Goal: Information Seeking & Learning: Learn about a topic

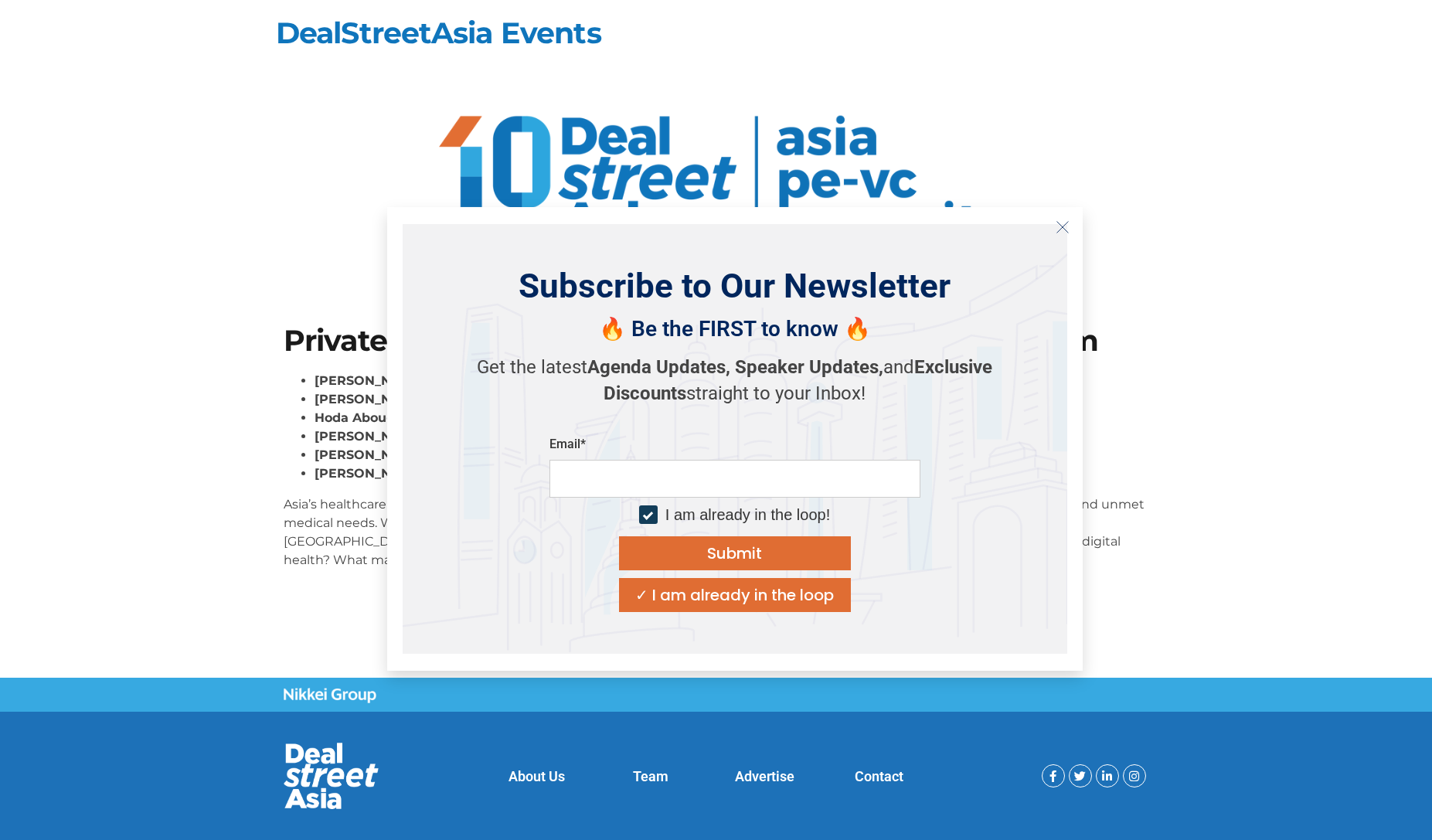
click at [1061, 224] on icon "Close" at bounding box center [1063, 227] width 14 height 14
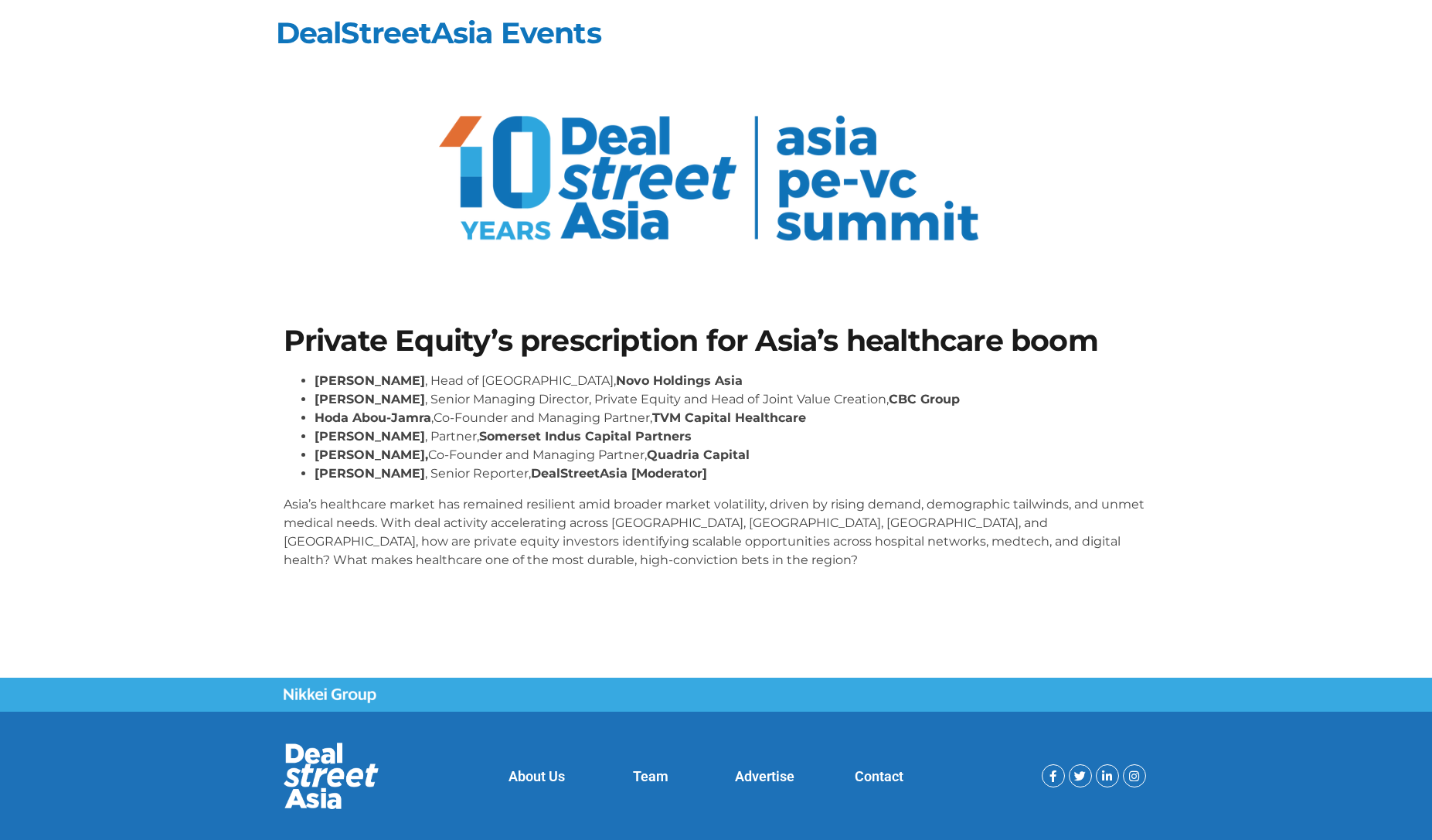
scroll to position [29, 0]
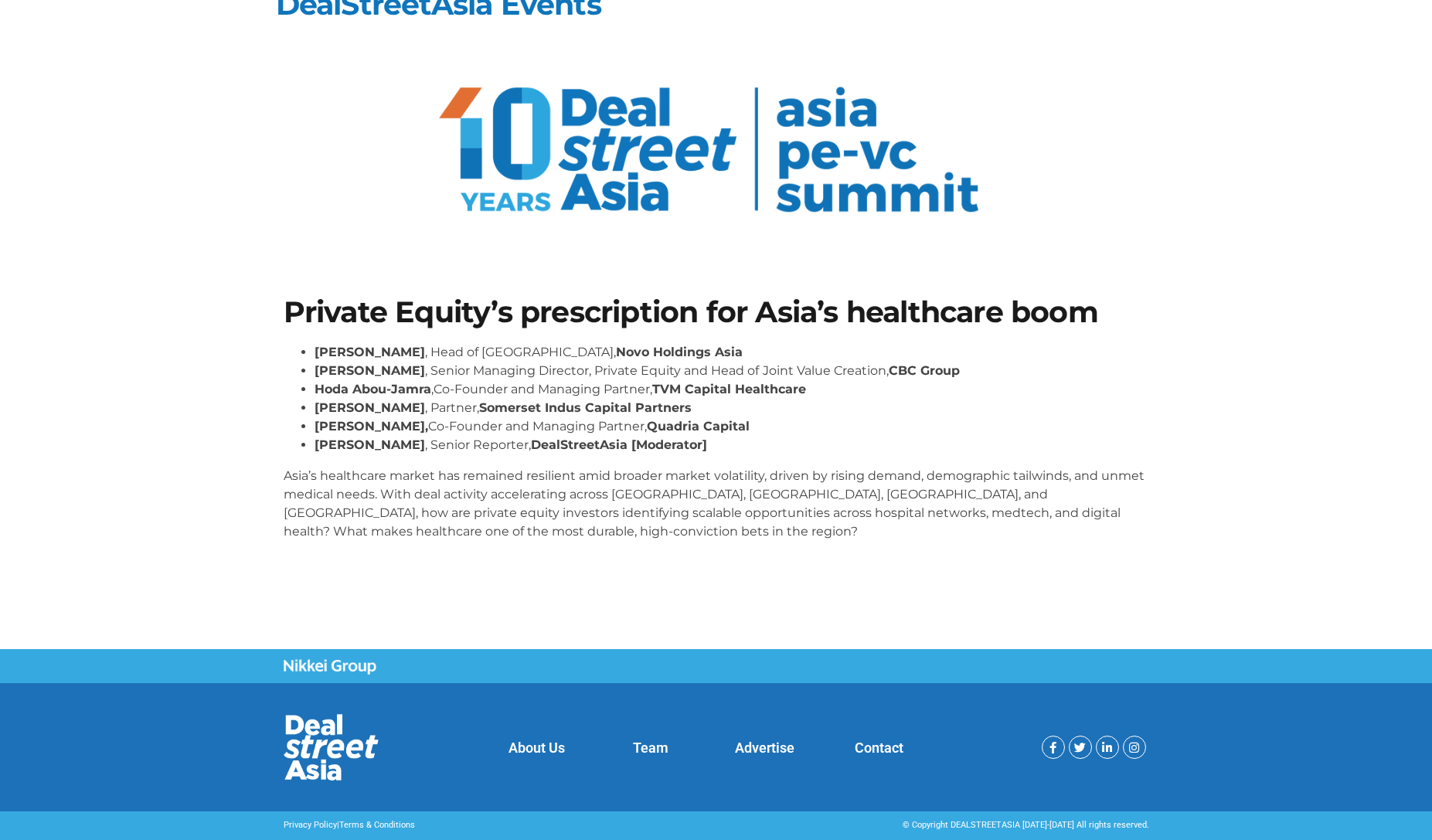
drag, startPoint x: 401, startPoint y: 311, endPoint x: 341, endPoint y: 309, distance: 60.0
click at [400, 311] on h1 "Private Equity’s prescription for Asia’s healthcare boom" at bounding box center [716, 312] width 865 height 29
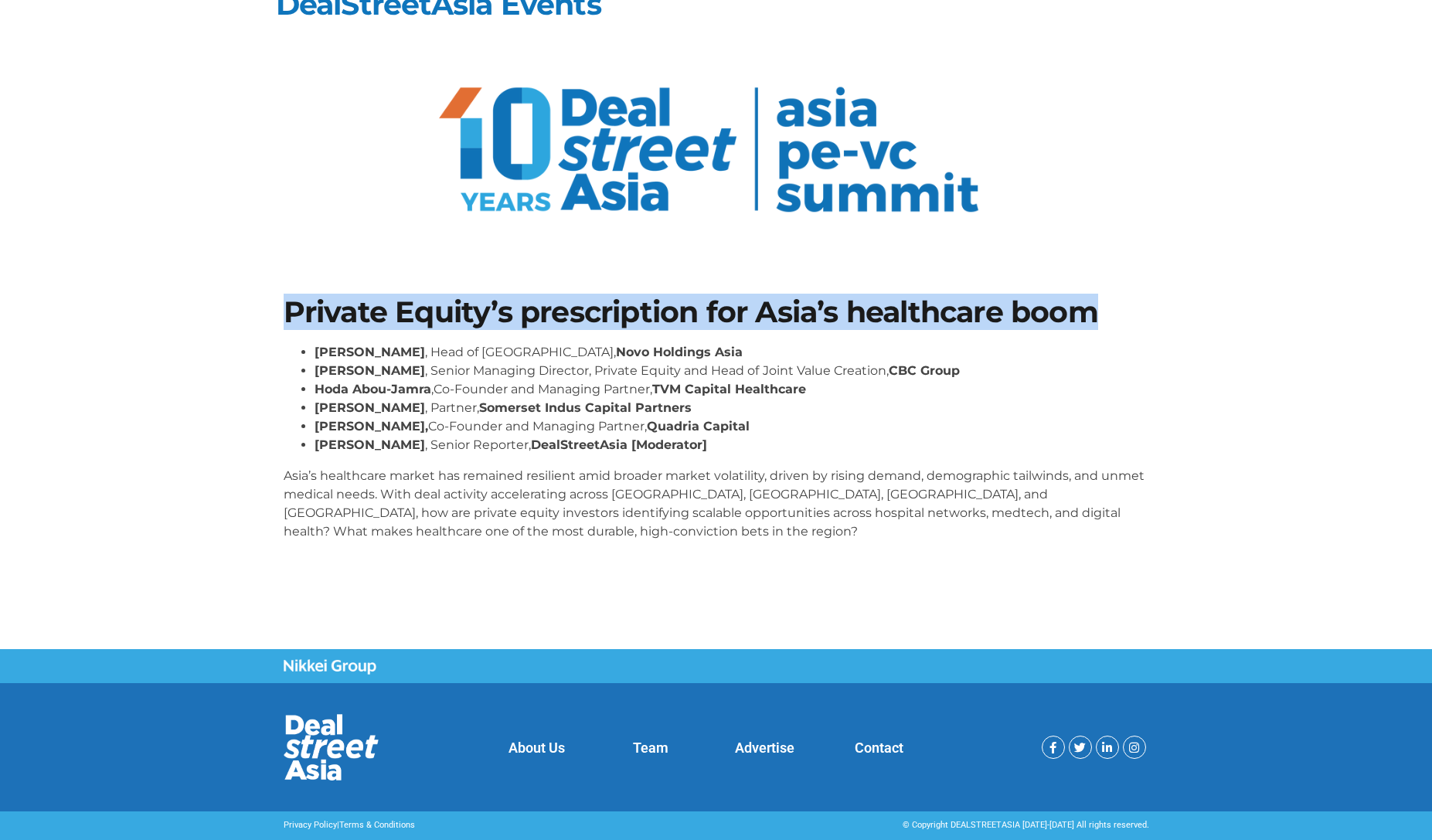
drag, startPoint x: 288, startPoint y: 311, endPoint x: 1142, endPoint y: 306, distance: 854.0
click at [1142, 306] on h1 "Private Equity’s prescription for Asia’s healthcare boom" at bounding box center [716, 312] width 865 height 29
copy h1 "Private Equity’s prescription for Asia’s healthcare boom"
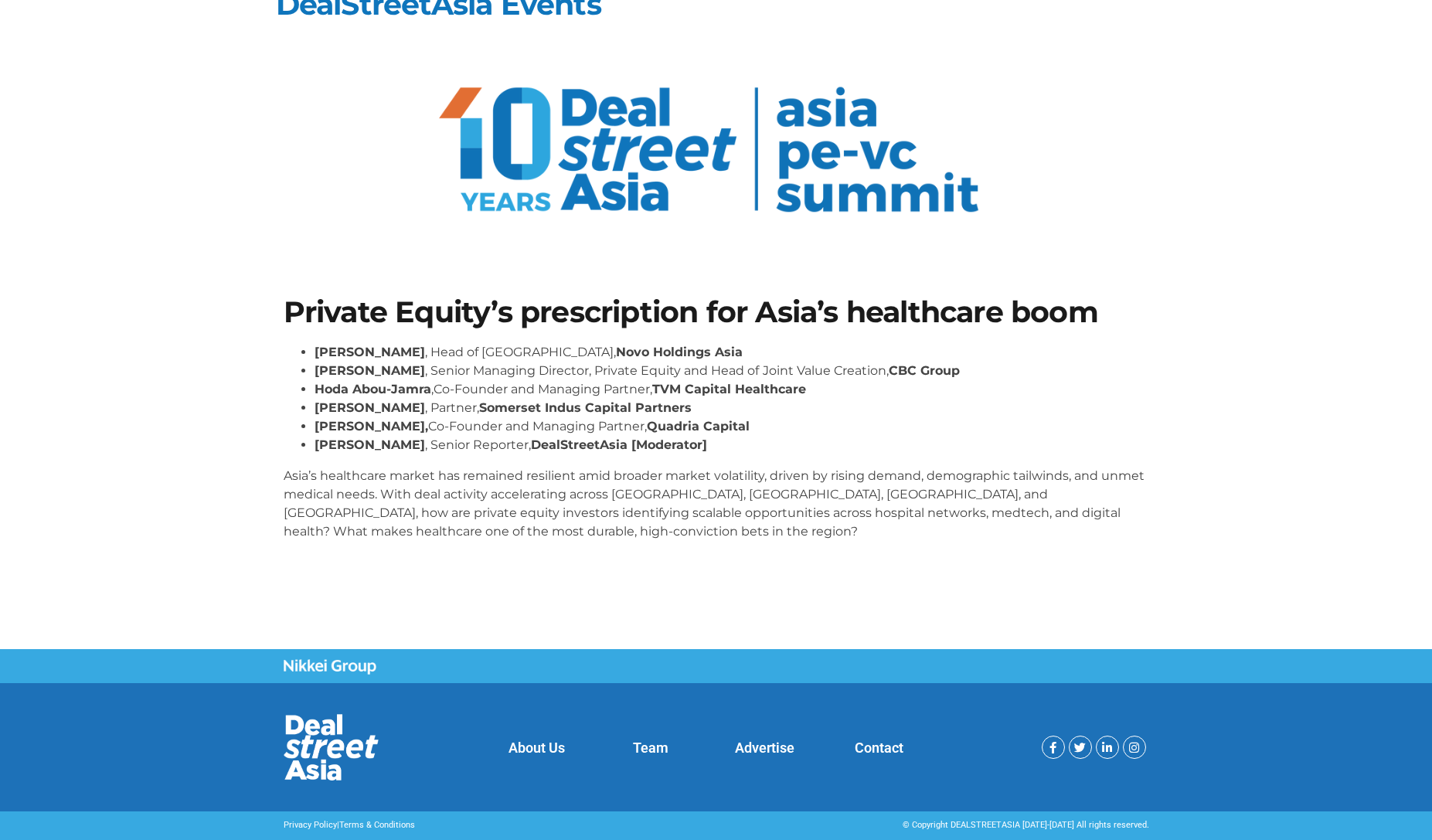
click at [540, 538] on p "Asia’s healthcare market has remained resilient amid broader market volatility,…" at bounding box center [716, 504] width 865 height 75
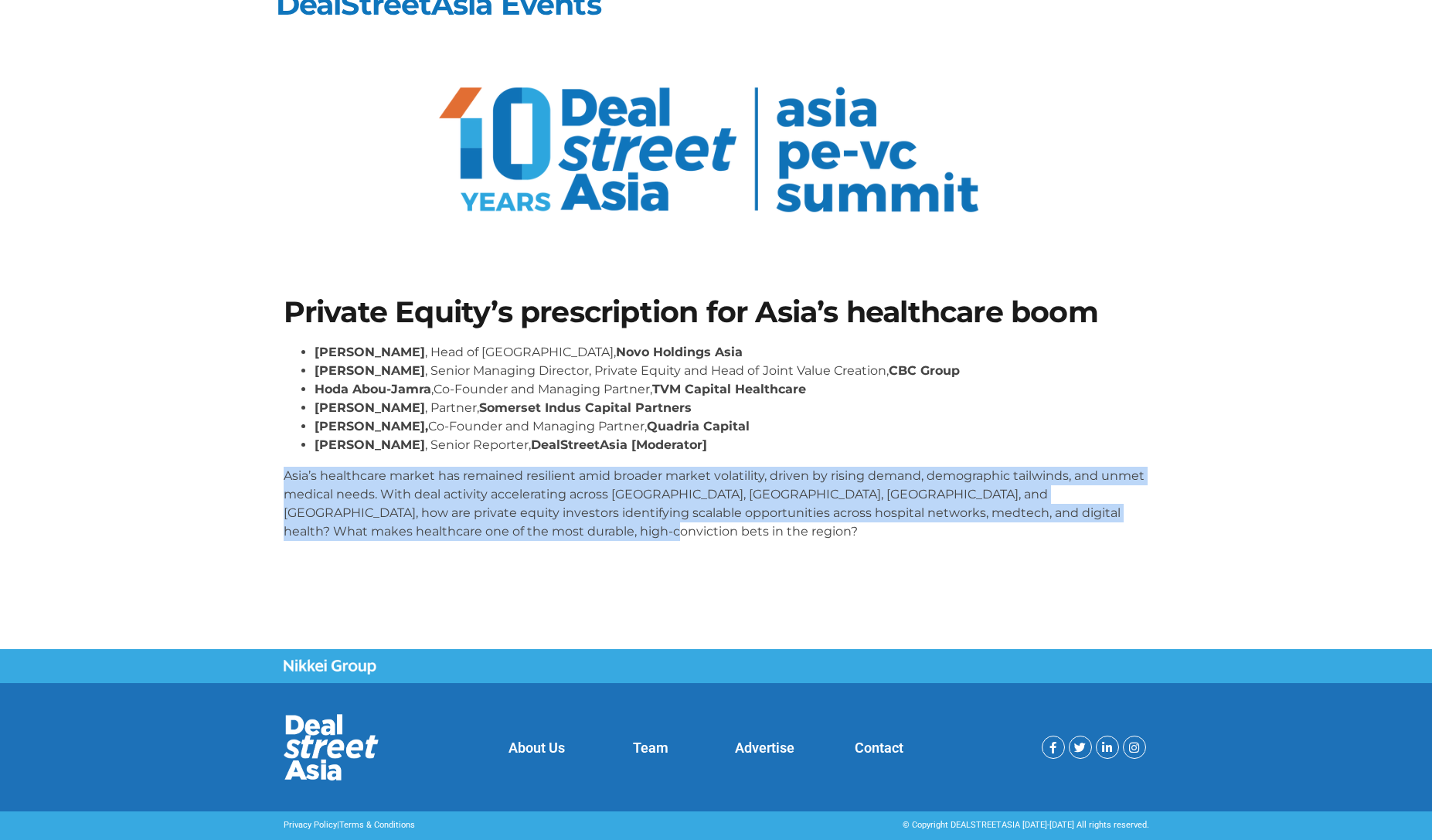
drag, startPoint x: 552, startPoint y: 536, endPoint x: 287, endPoint y: 481, distance: 270.6
click at [260, 472] on section "Private Equity’s prescription for Asia’s healthcare boom [PERSON_NAME] , Head o…" at bounding box center [716, 425] width 1432 height 348
click at [854, 513] on p "Asia’s healthcare market has remained resilient amid broader market volatility,…" at bounding box center [716, 504] width 865 height 75
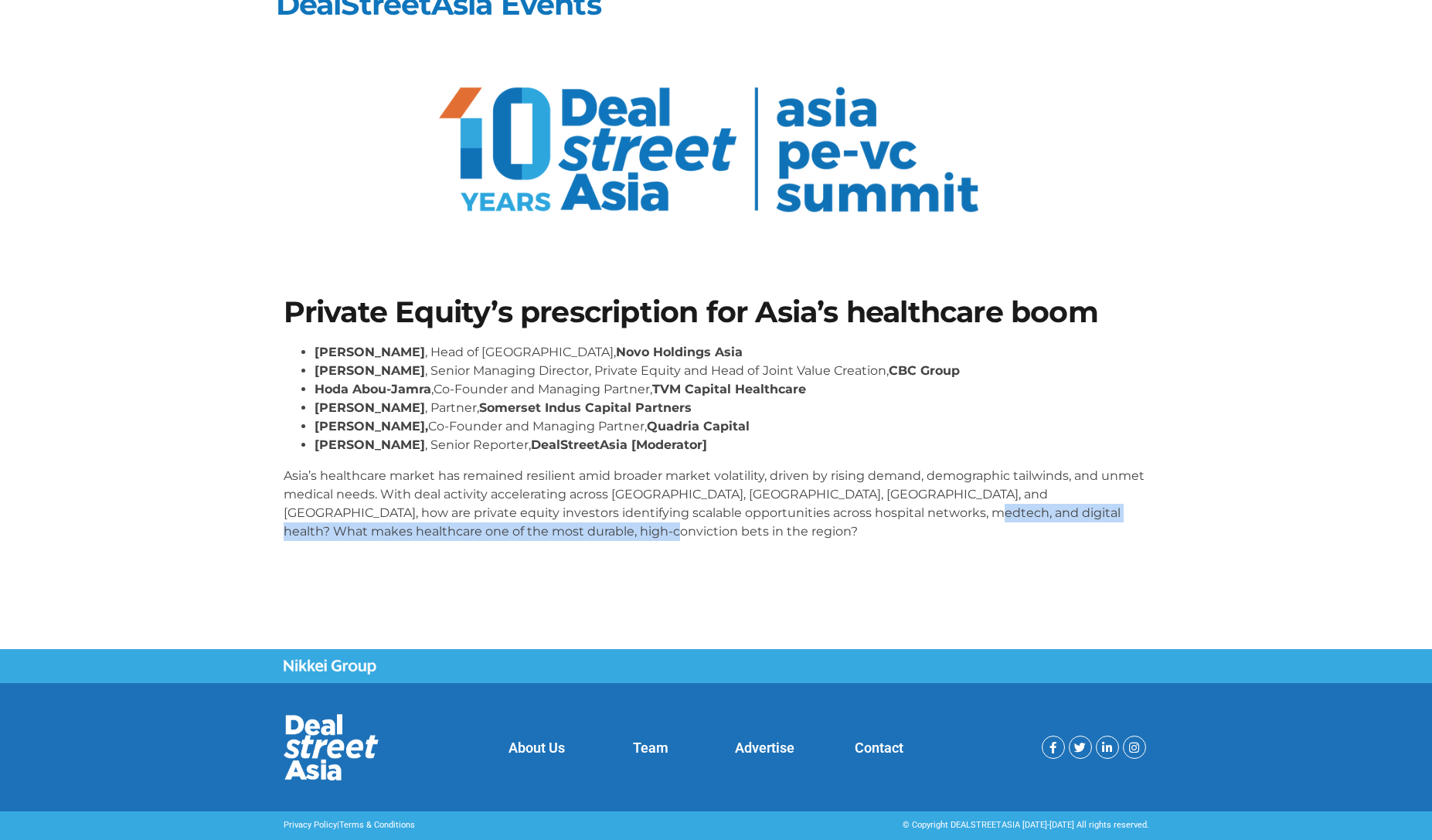
drag, startPoint x: 842, startPoint y: 513, endPoint x: 1031, endPoint y: 550, distance: 192.6
click at [1031, 550] on div "[PERSON_NAME] , Head of [GEOGRAPHIC_DATA], Novo Holdings [GEOGRAPHIC_DATA] [PER…" at bounding box center [716, 448] width 865 height 210
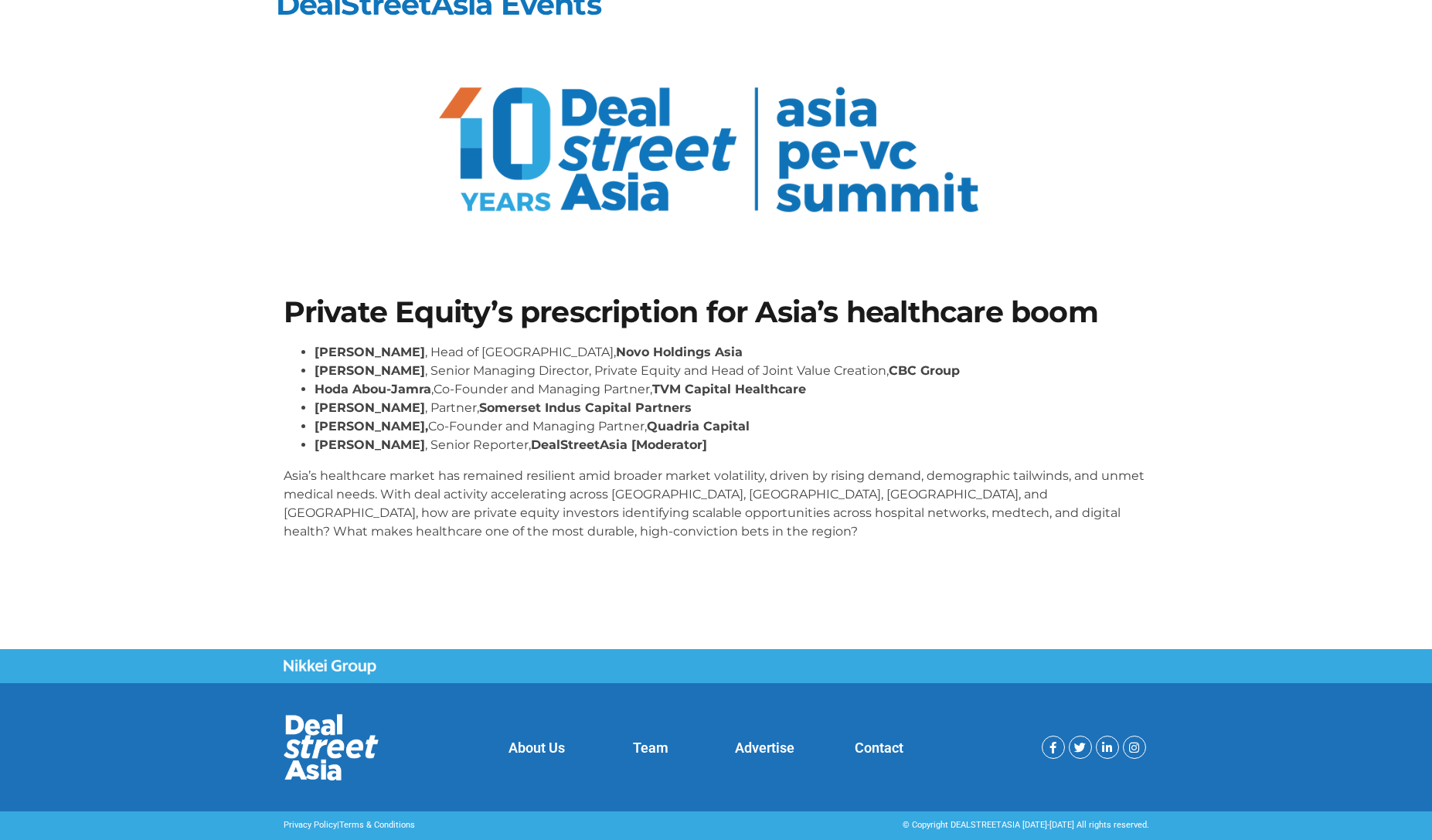
scroll to position [0, 0]
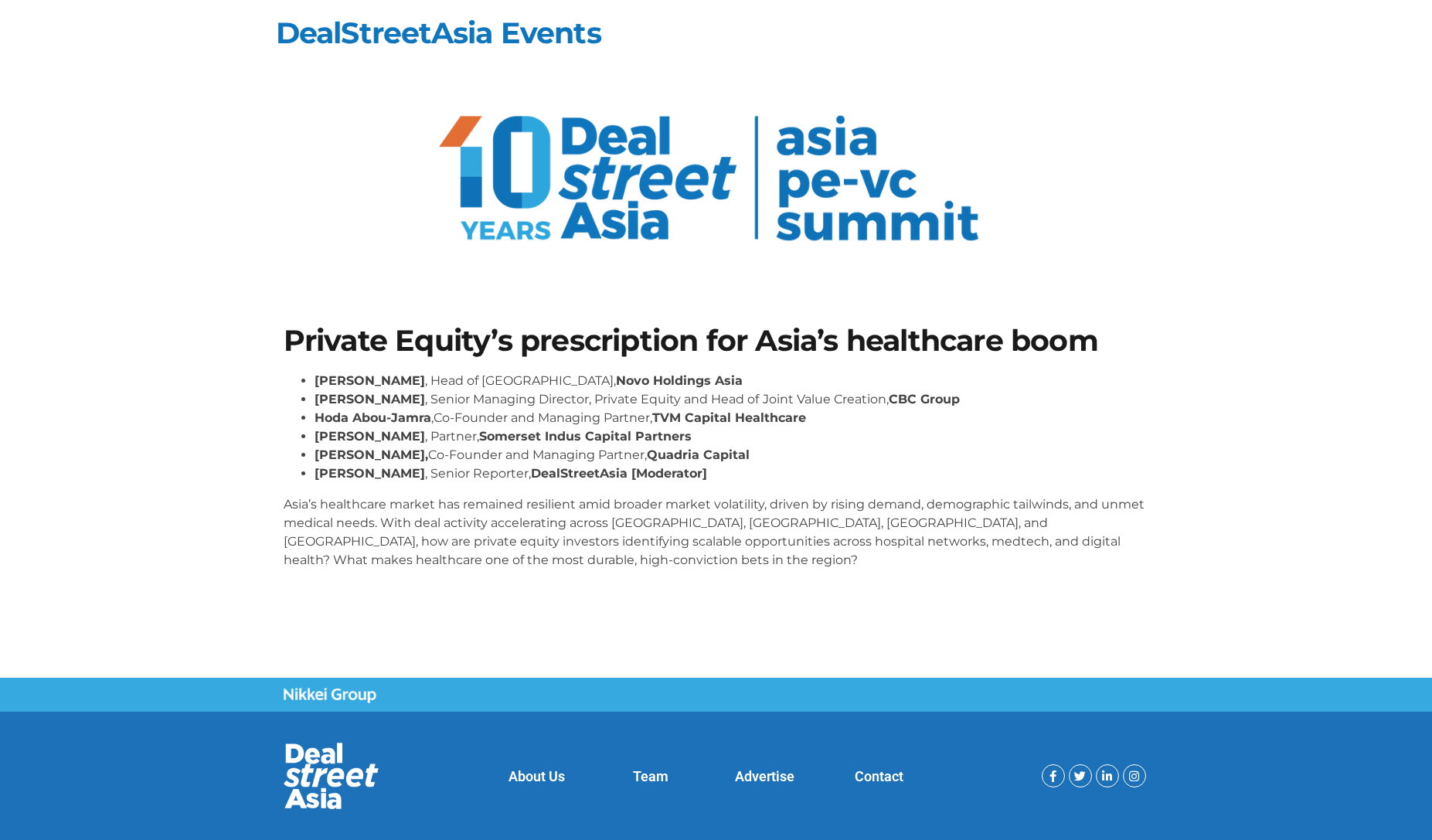
click at [546, 779] on link "About Us" at bounding box center [536, 776] width 56 height 16
click at [387, 540] on p "Asia’s healthcare market has remained resilient amid broader market volatility,…" at bounding box center [716, 532] width 865 height 75
drag, startPoint x: 285, startPoint y: 505, endPoint x: 284, endPoint y: 441, distance: 64.0
click at [284, 505] on p "Asia’s healthcare market has remained resilient amid broader market volatility,…" at bounding box center [716, 532] width 865 height 75
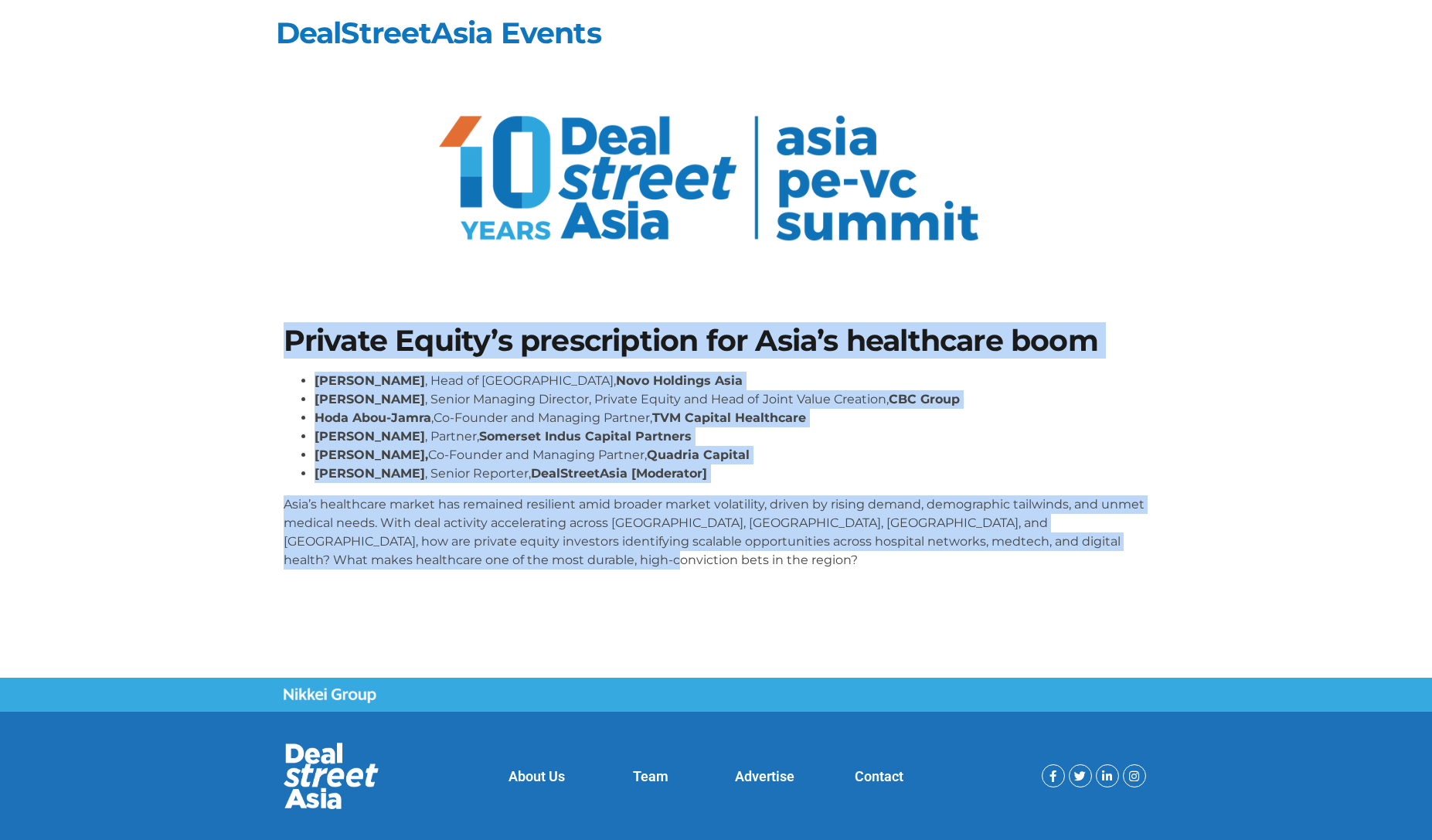
drag, startPoint x: 493, startPoint y: 476, endPoint x: 653, endPoint y: 587, distance: 194.7
click at [657, 591] on section "Private Equity’s prescription for Asia’s healthcare boom [PERSON_NAME] , Head o…" at bounding box center [716, 454] width 1432 height 348
copy div "Private Equity’s prescription for Asia’s healthcare boom [PERSON_NAME] , Head o…"
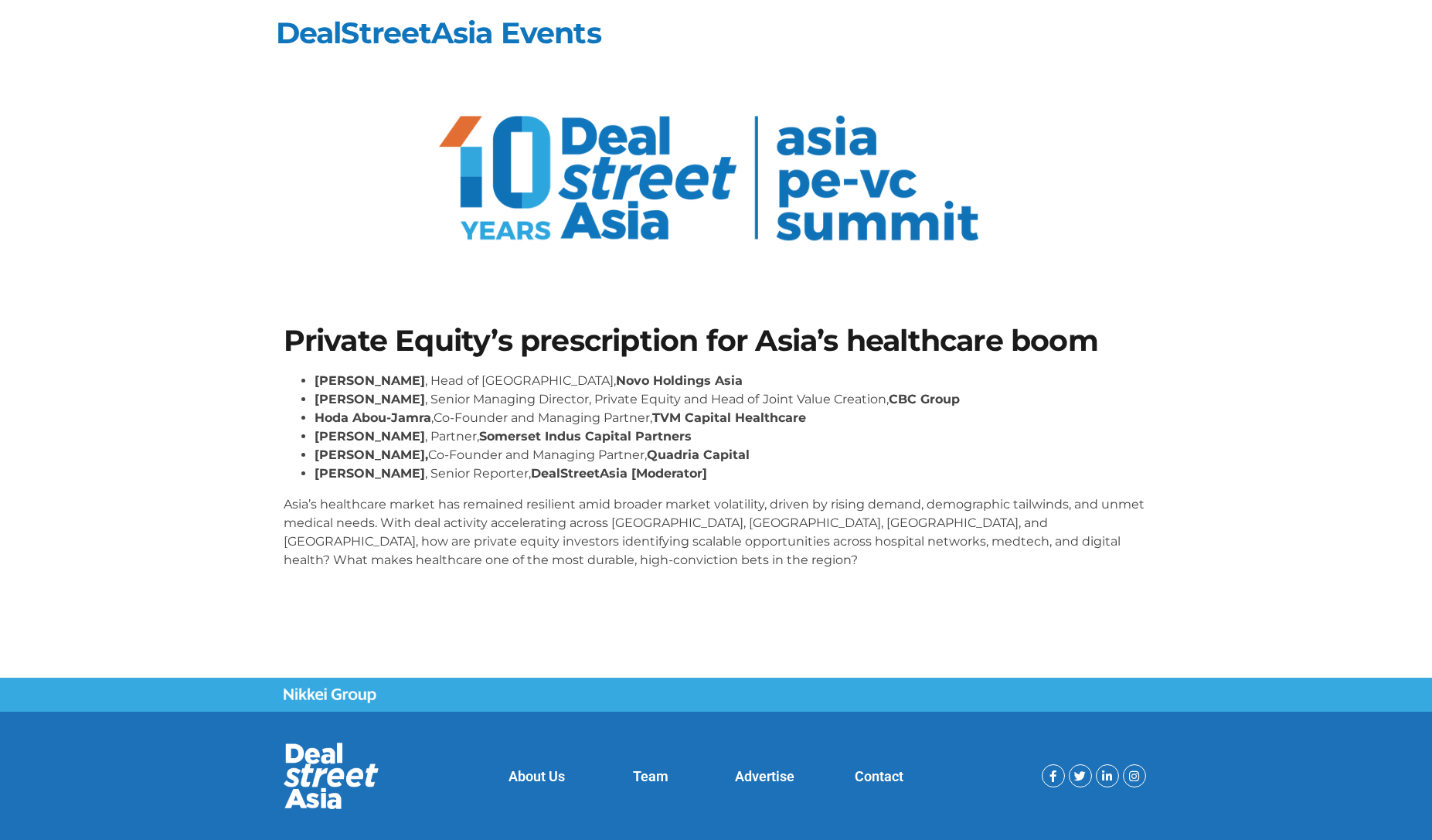
click at [485, 367] on div "Private Equity’s prescription for Asia’s healthcare boom [PERSON_NAME] , Head o…" at bounding box center [716, 454] width 881 height 270
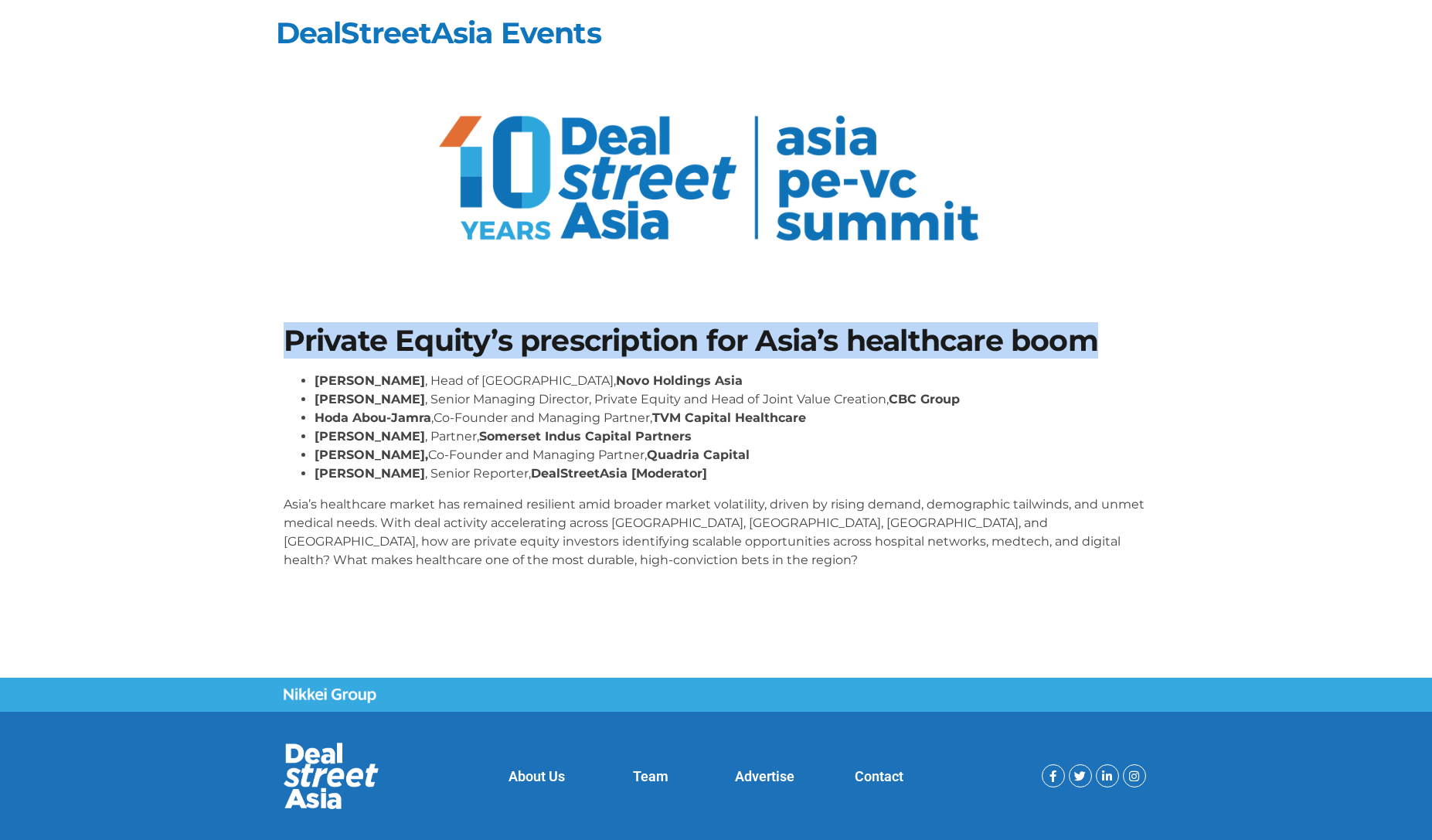
drag, startPoint x: 353, startPoint y: 337, endPoint x: 1108, endPoint y: 346, distance: 755.1
click at [1149, 349] on div "Private Equity’s prescription for Asia’s healthcare boom [PERSON_NAME] , Head o…" at bounding box center [716, 454] width 881 height 270
copy h1 "Private Equity’s prescription for Asia’s healthcare boom"
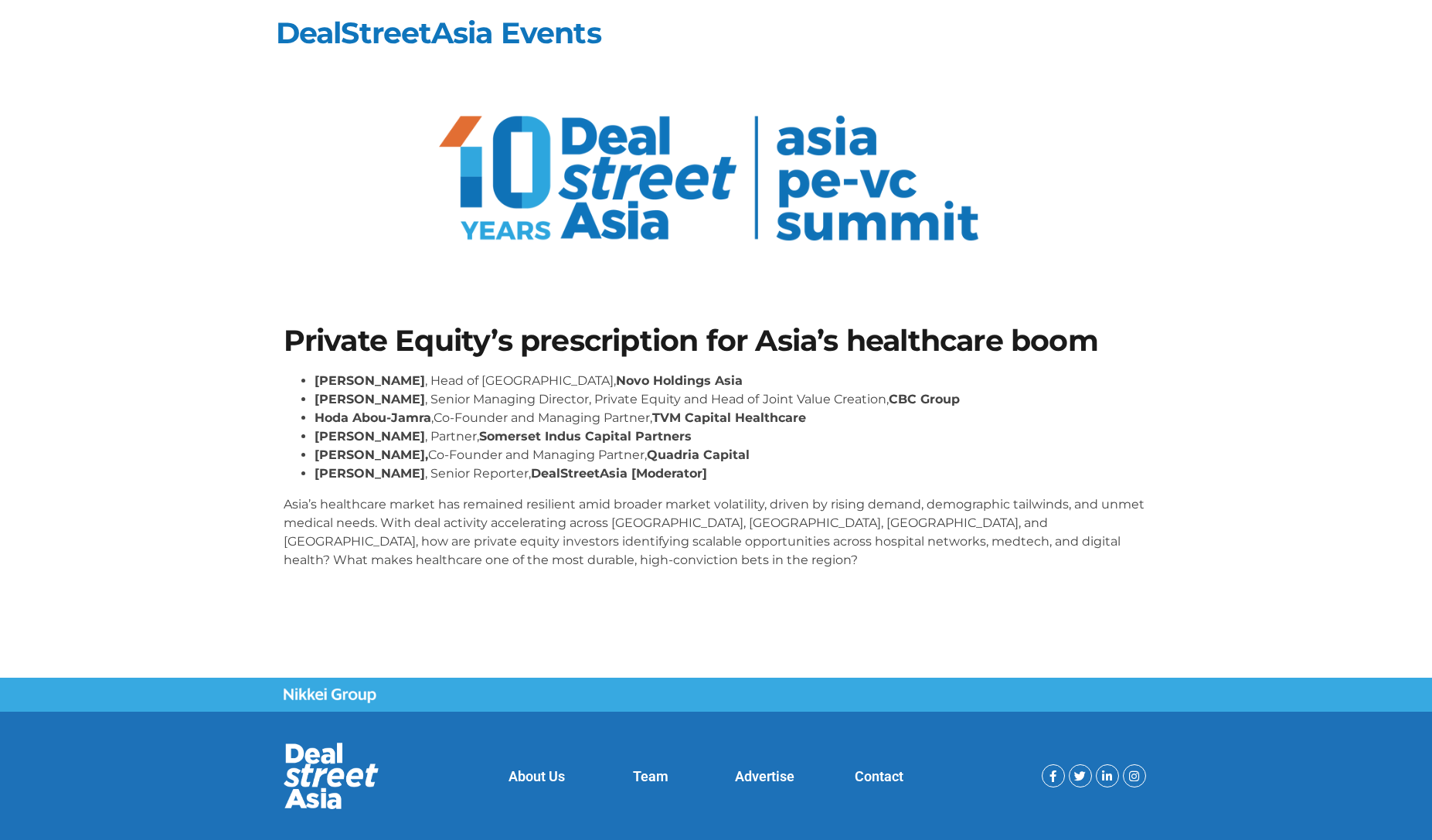
click at [432, 436] on li "[PERSON_NAME] , Partner, [GEOGRAPHIC_DATA] Indus Capital Partners" at bounding box center [732, 436] width 835 height 19
drag, startPoint x: 424, startPoint y: 380, endPoint x: 695, endPoint y: 391, distance: 271.2
click at [672, 391] on ul "[PERSON_NAME] , Head of [GEOGRAPHIC_DATA], Novo Holdings [GEOGRAPHIC_DATA] [PER…" at bounding box center [716, 427] width 865 height 111
drag, startPoint x: 852, startPoint y: 404, endPoint x: 902, endPoint y: 403, distance: 50.0
click at [889, 403] on strong "CBC Group" at bounding box center [924, 400] width 71 height 15
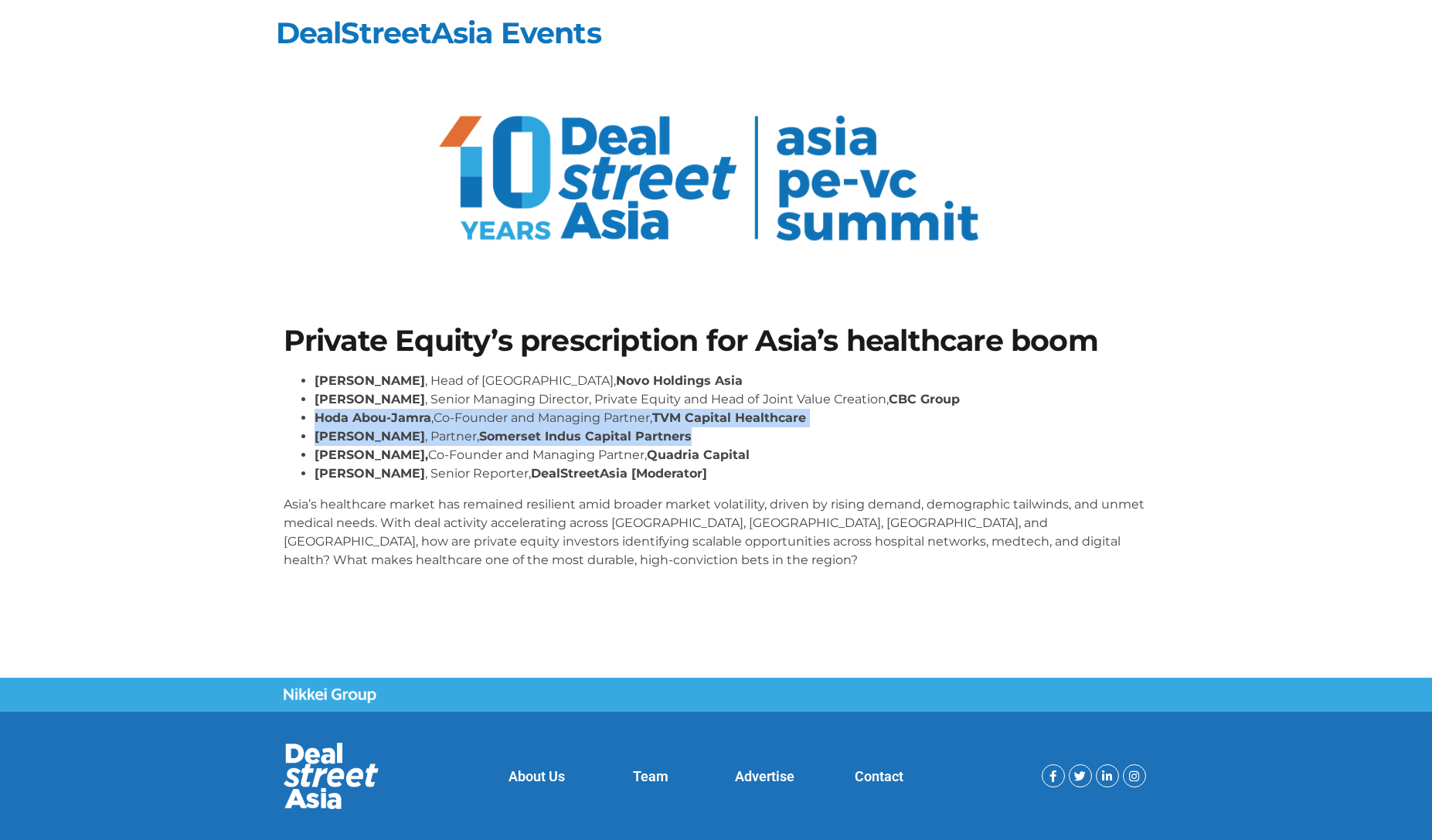
drag, startPoint x: 886, startPoint y: 400, endPoint x: 797, endPoint y: 431, distance: 94.2
click at [797, 431] on ul "[PERSON_NAME] , Head of [GEOGRAPHIC_DATA], Novo Holdings [GEOGRAPHIC_DATA] [PER…" at bounding box center [716, 427] width 865 height 111
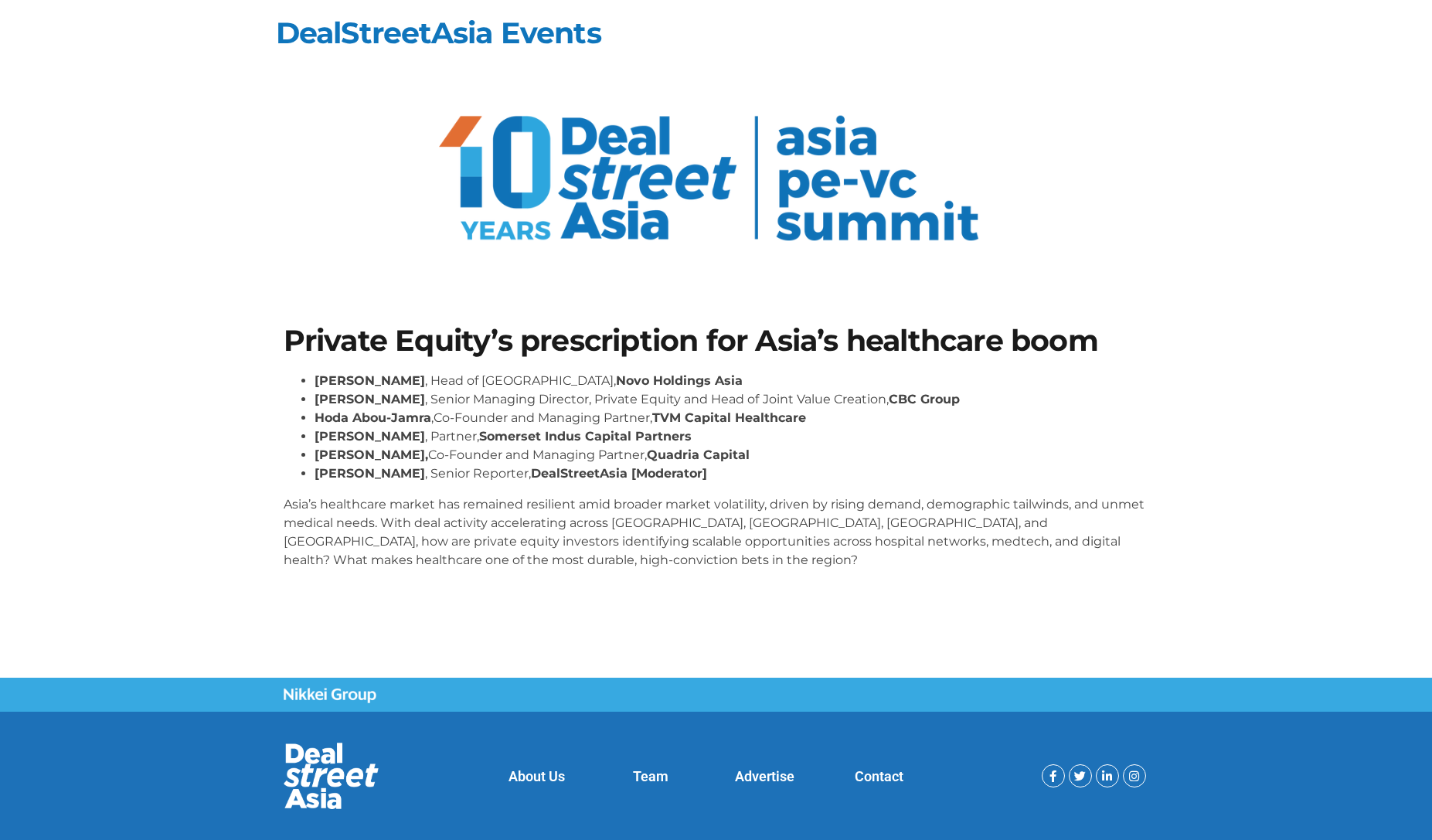
click at [807, 430] on li "[PERSON_NAME] , Partner, [GEOGRAPHIC_DATA] Indus Capital Partners" at bounding box center [732, 436] width 835 height 19
drag, startPoint x: 805, startPoint y: 416, endPoint x: 662, endPoint y: 418, distance: 143.0
click at [658, 419] on li "Hoda Abou-Jamra ,Co-Founder and Managing Partner, TVM Capital Healthcare" at bounding box center [732, 418] width 835 height 19
copy strong "TVM Capital Healthcare"
drag, startPoint x: 315, startPoint y: 417, endPoint x: 417, endPoint y: 418, distance: 102.0
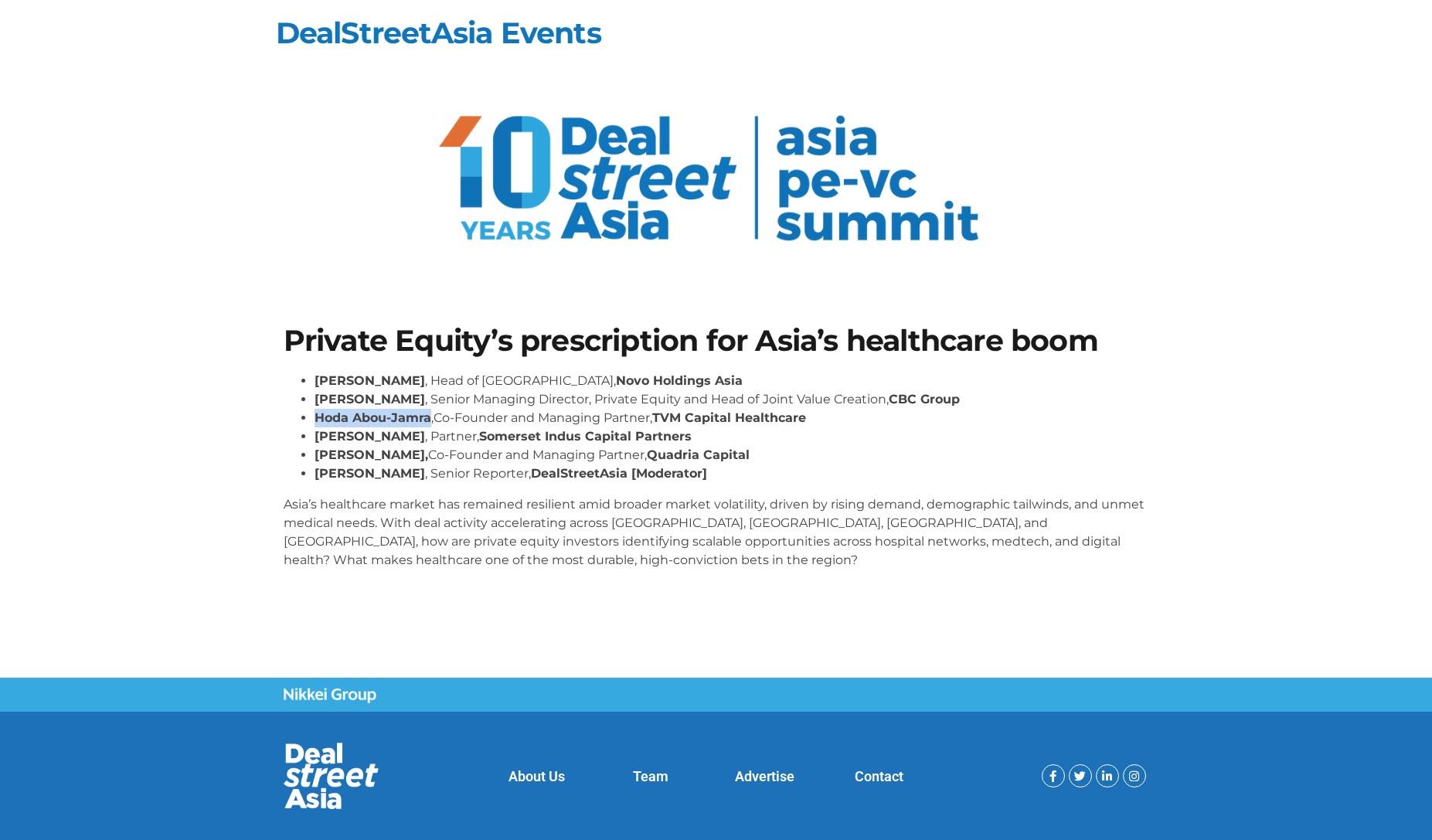
click at [431, 415] on li "Hoda Abou-Jamra ,Co-Founder and Managing Partner, TVM Capital Healthcare" at bounding box center [732, 418] width 835 height 19
copy strong "Hoda Abou-Jamra"
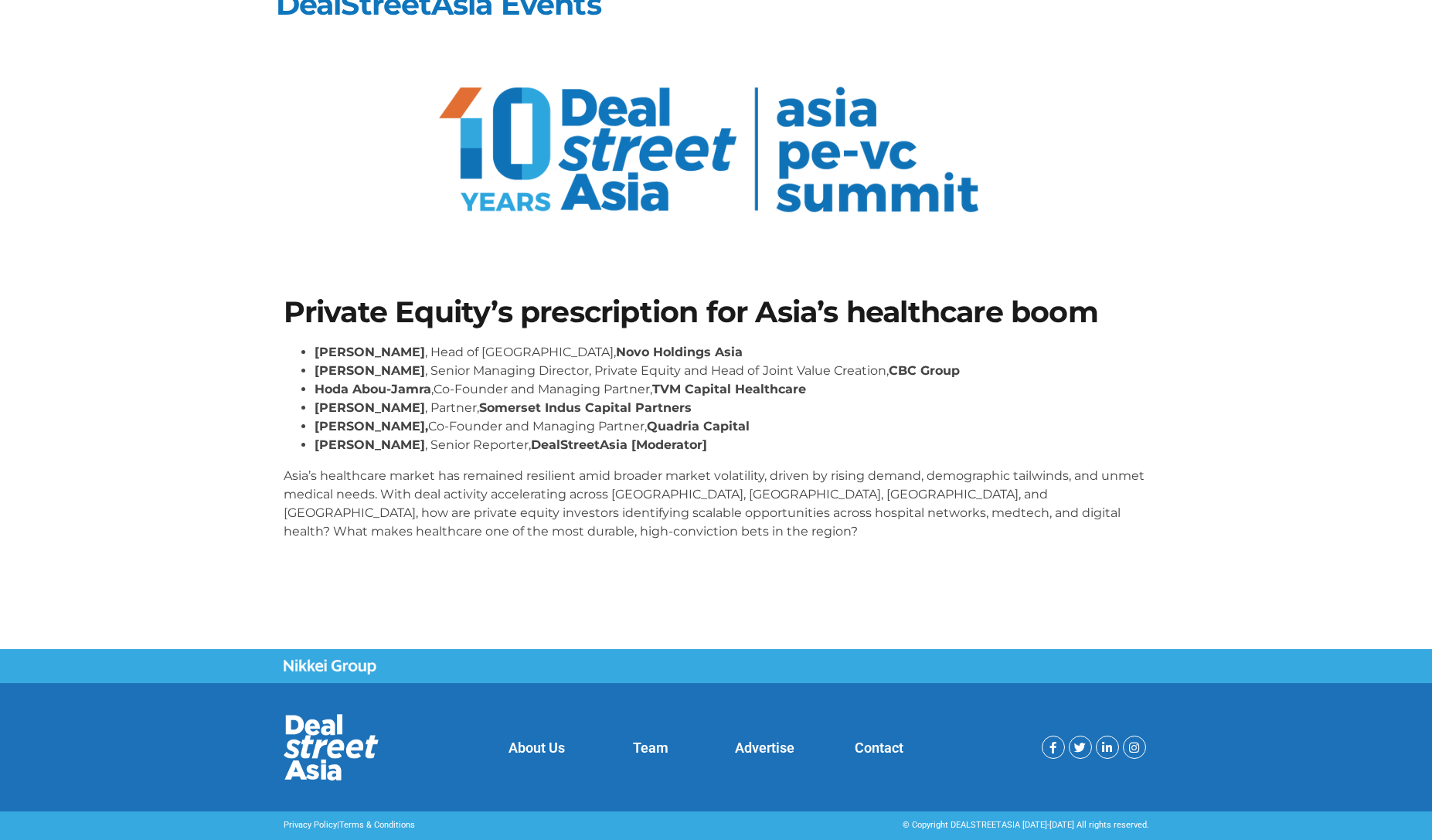
drag, startPoint x: 692, startPoint y: 489, endPoint x: 677, endPoint y: 488, distance: 15.0
click at [692, 489] on p "Asia’s healthcare market has remained resilient amid broader market volatility,…" at bounding box center [716, 504] width 865 height 75
